Goal: Navigation & Orientation: Find specific page/section

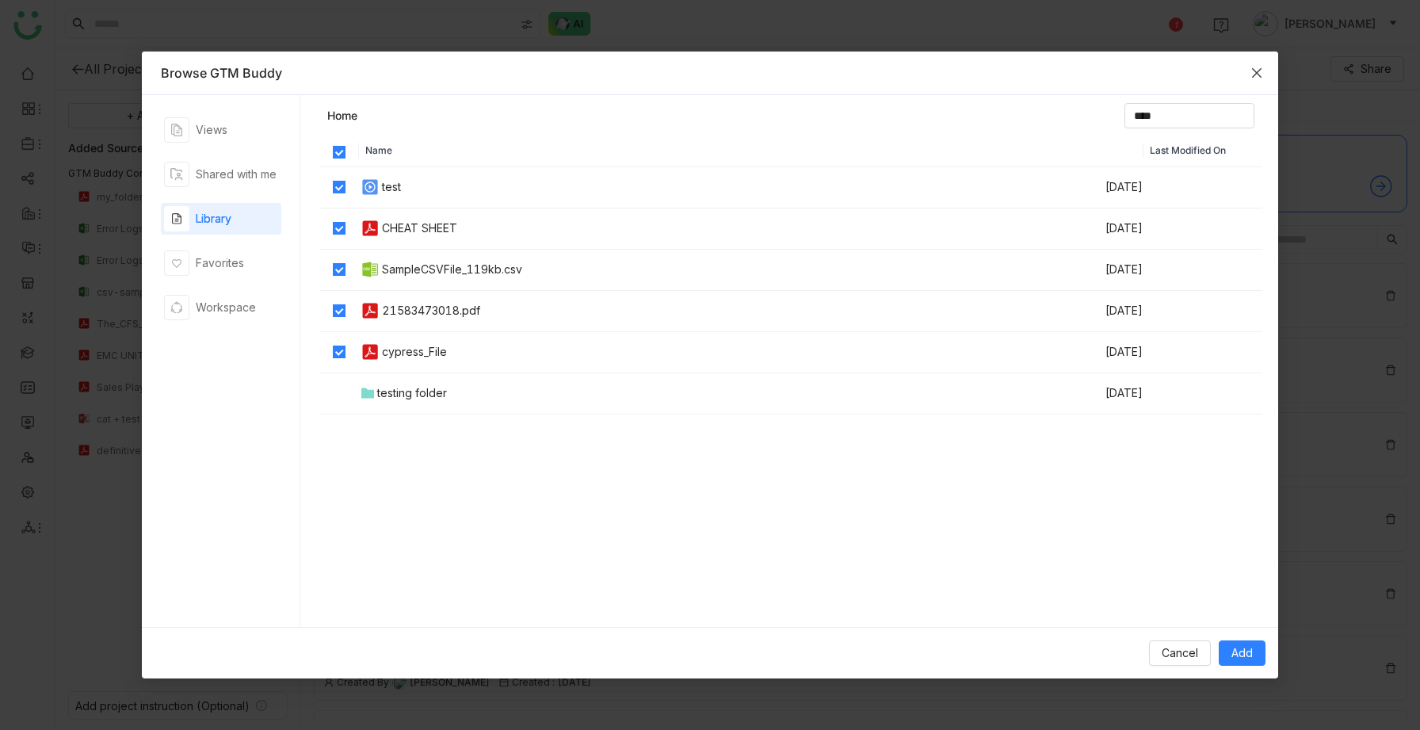
click at [1254, 70] on icon "Close" at bounding box center [1257, 73] width 13 height 13
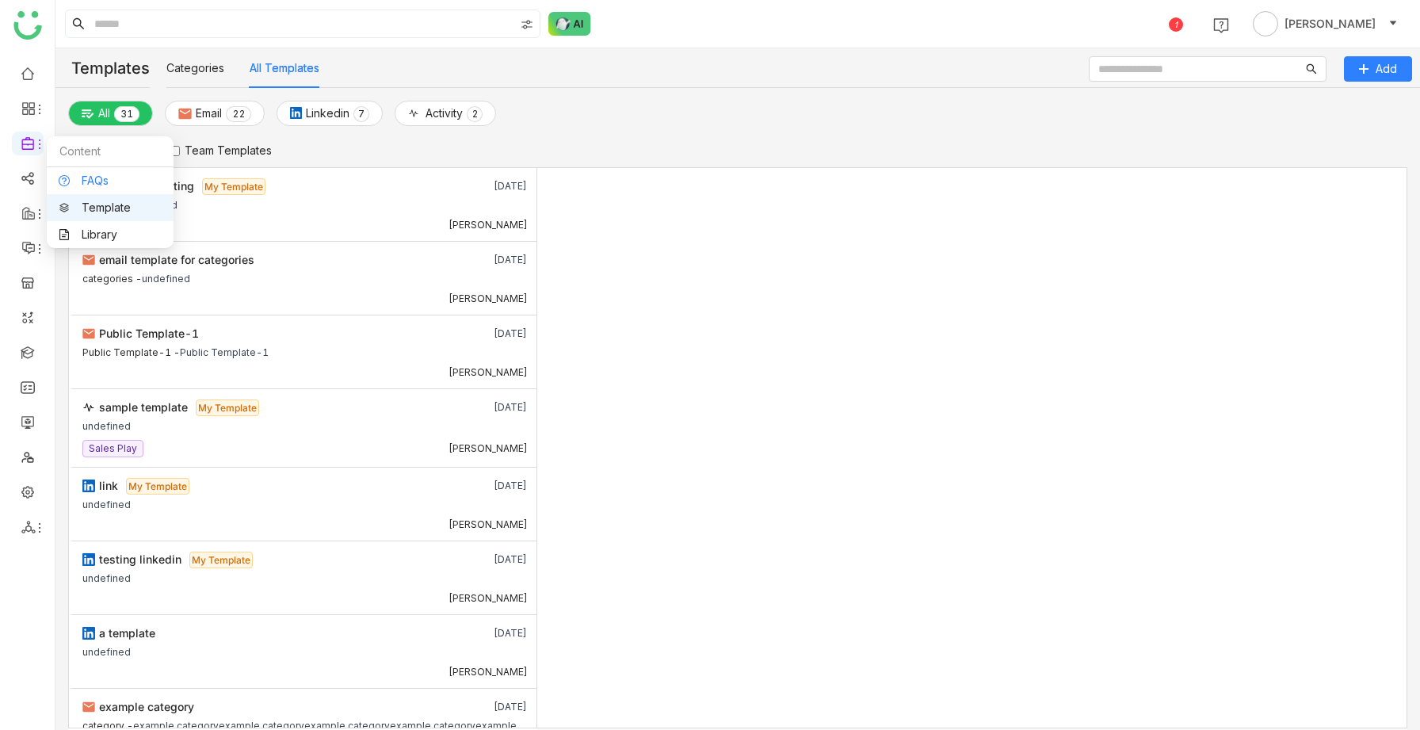
click at [90, 178] on link "FAQs" at bounding box center [110, 180] width 103 height 11
